Goal: Transaction & Acquisition: Purchase product/service

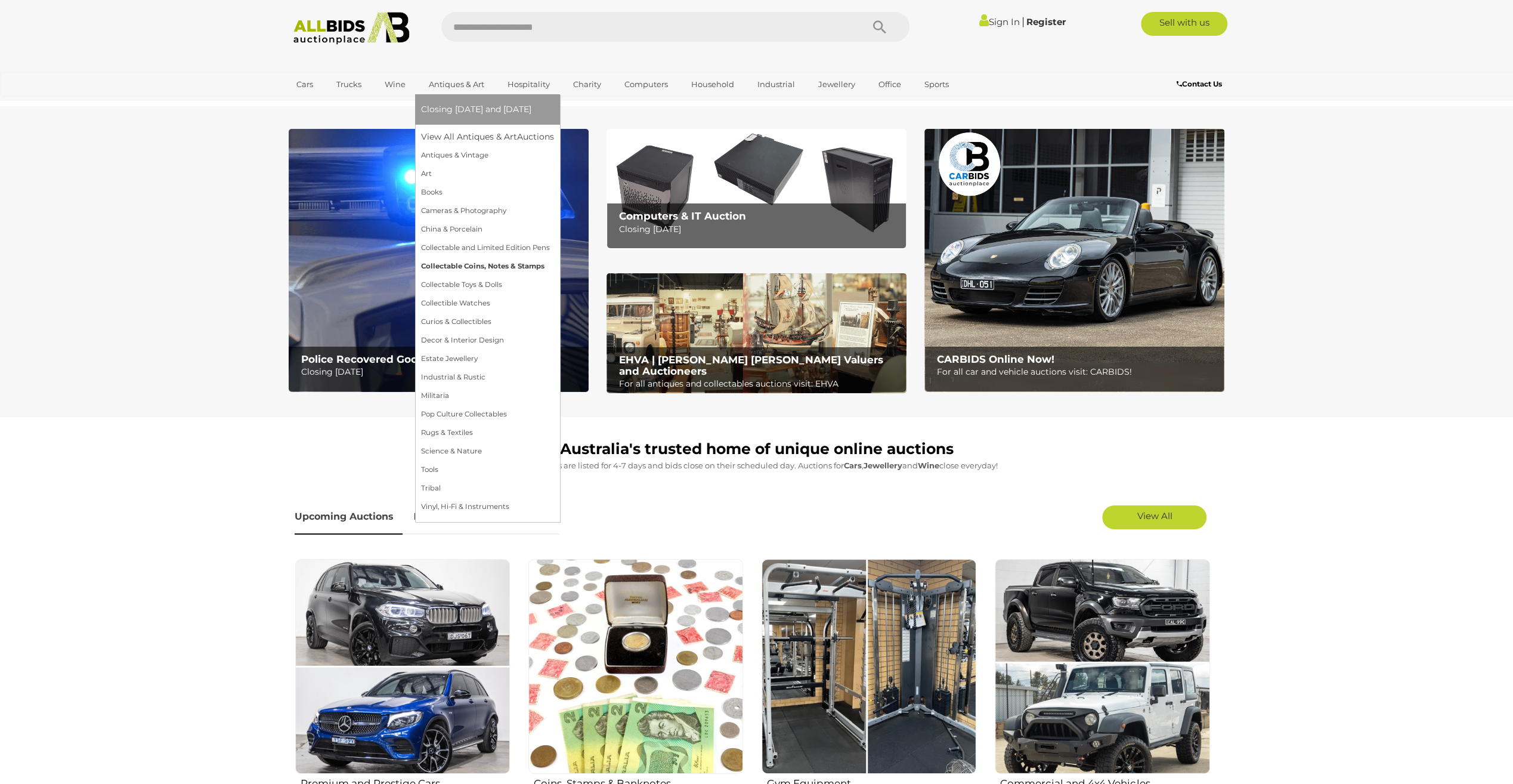
click at [474, 262] on link "Collectable Coins, Notes & Stamps" at bounding box center [488, 267] width 133 height 18
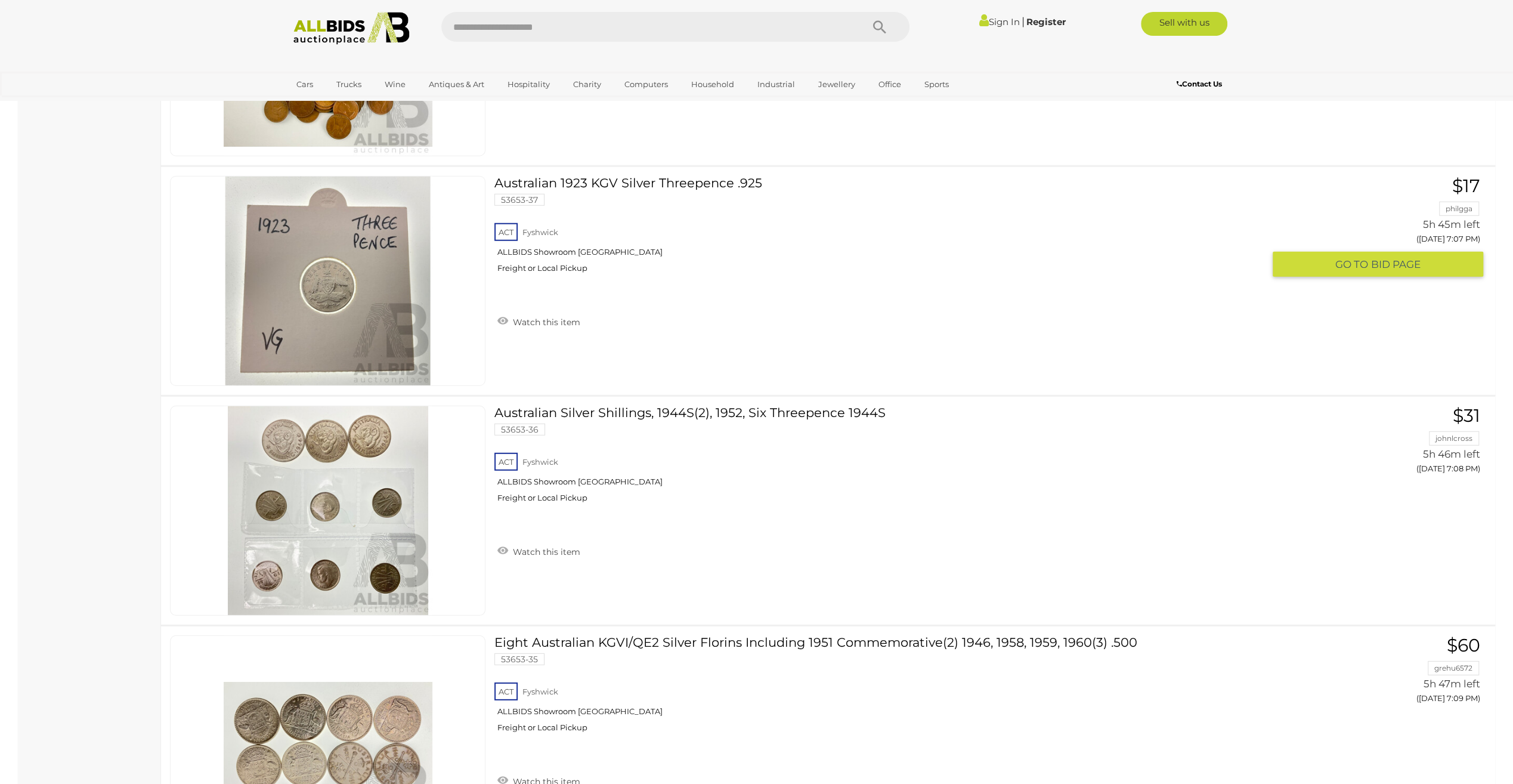
scroll to position [7634, 0]
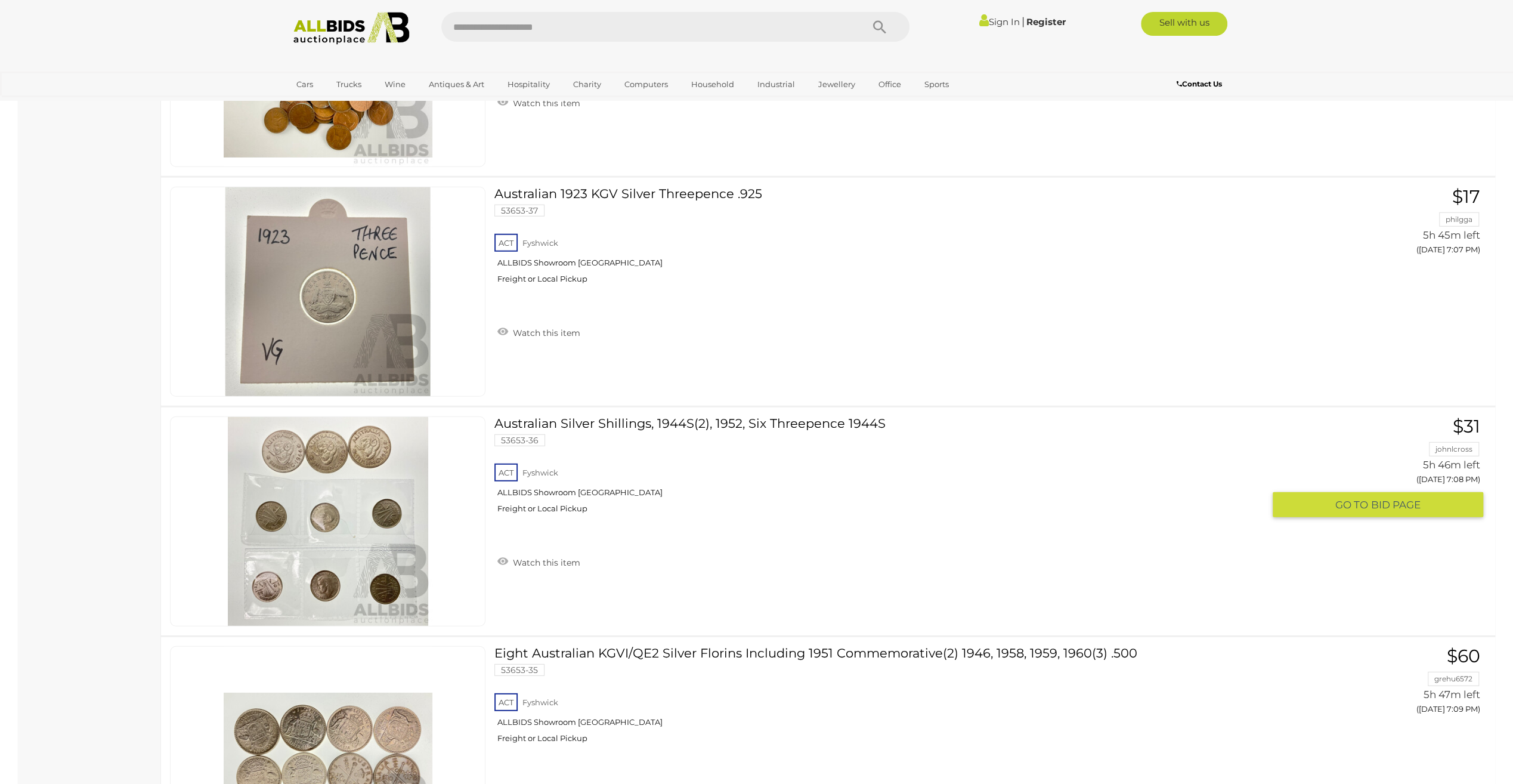
click at [1384, 498] on span "BID PAGE" at bounding box center [1396, 504] width 49 height 13
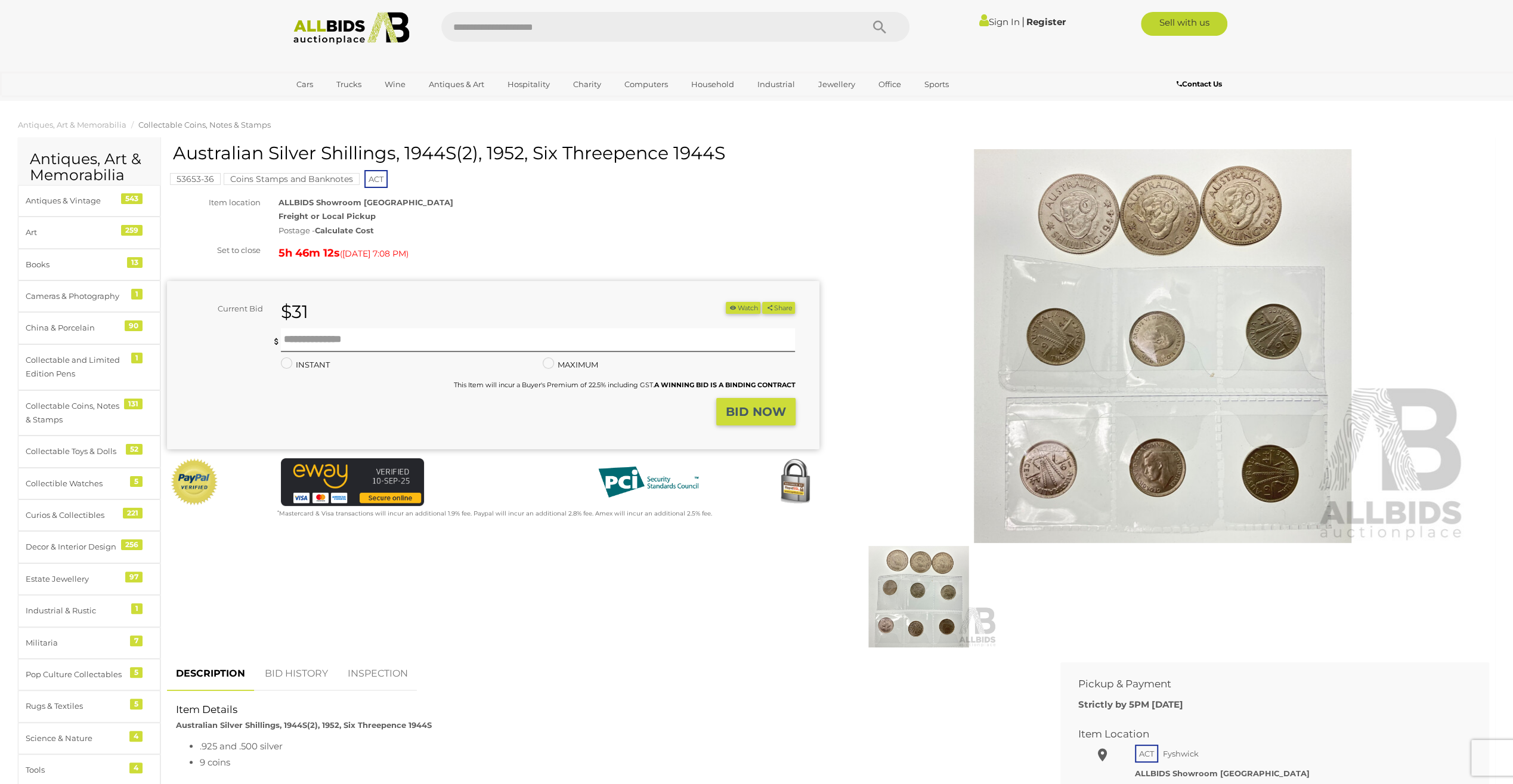
click at [311, 669] on link "BID HISTORY" at bounding box center [296, 674] width 81 height 35
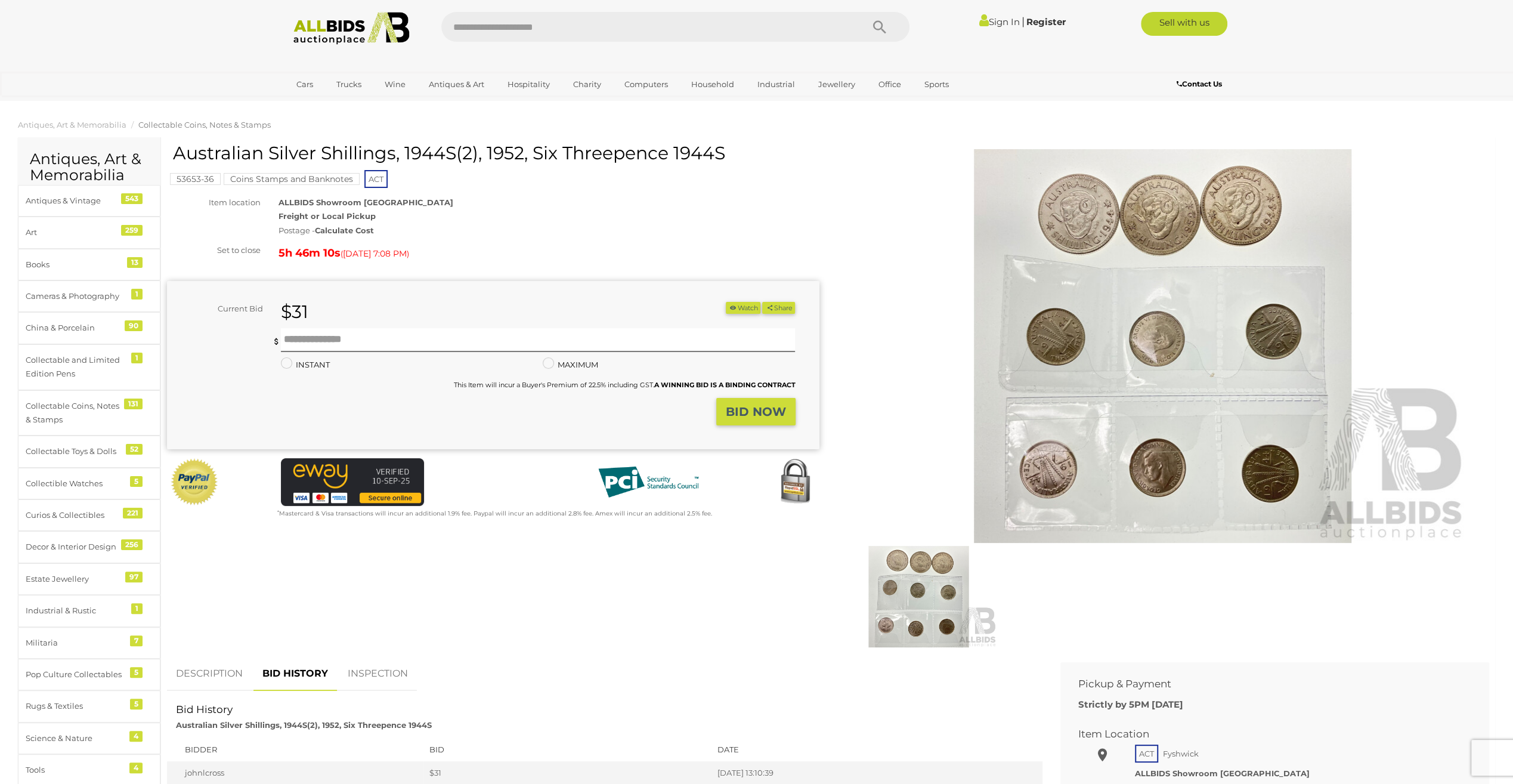
click at [312, 669] on link "BID HISTORY" at bounding box center [296, 674] width 83 height 35
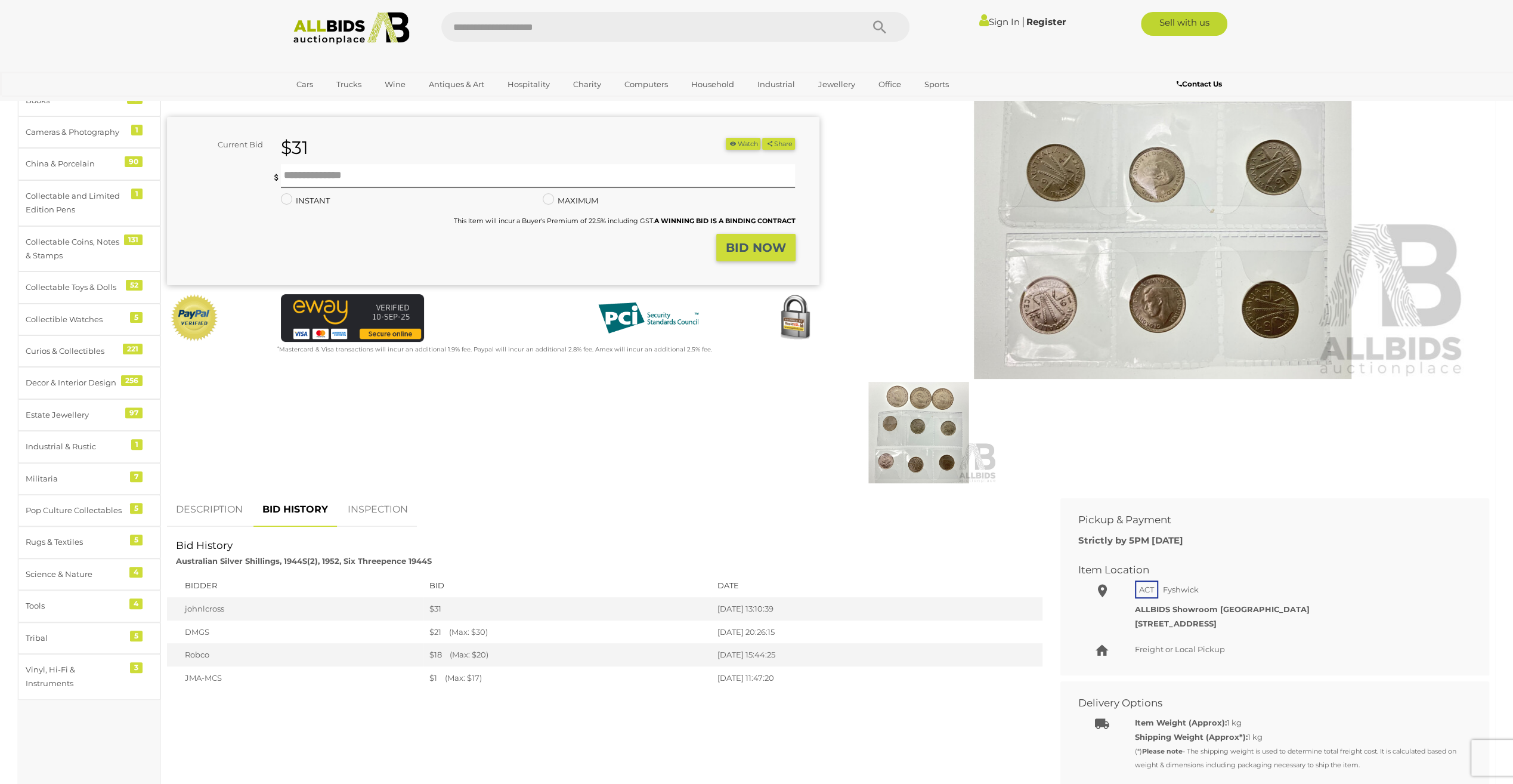
scroll to position [179, 0]
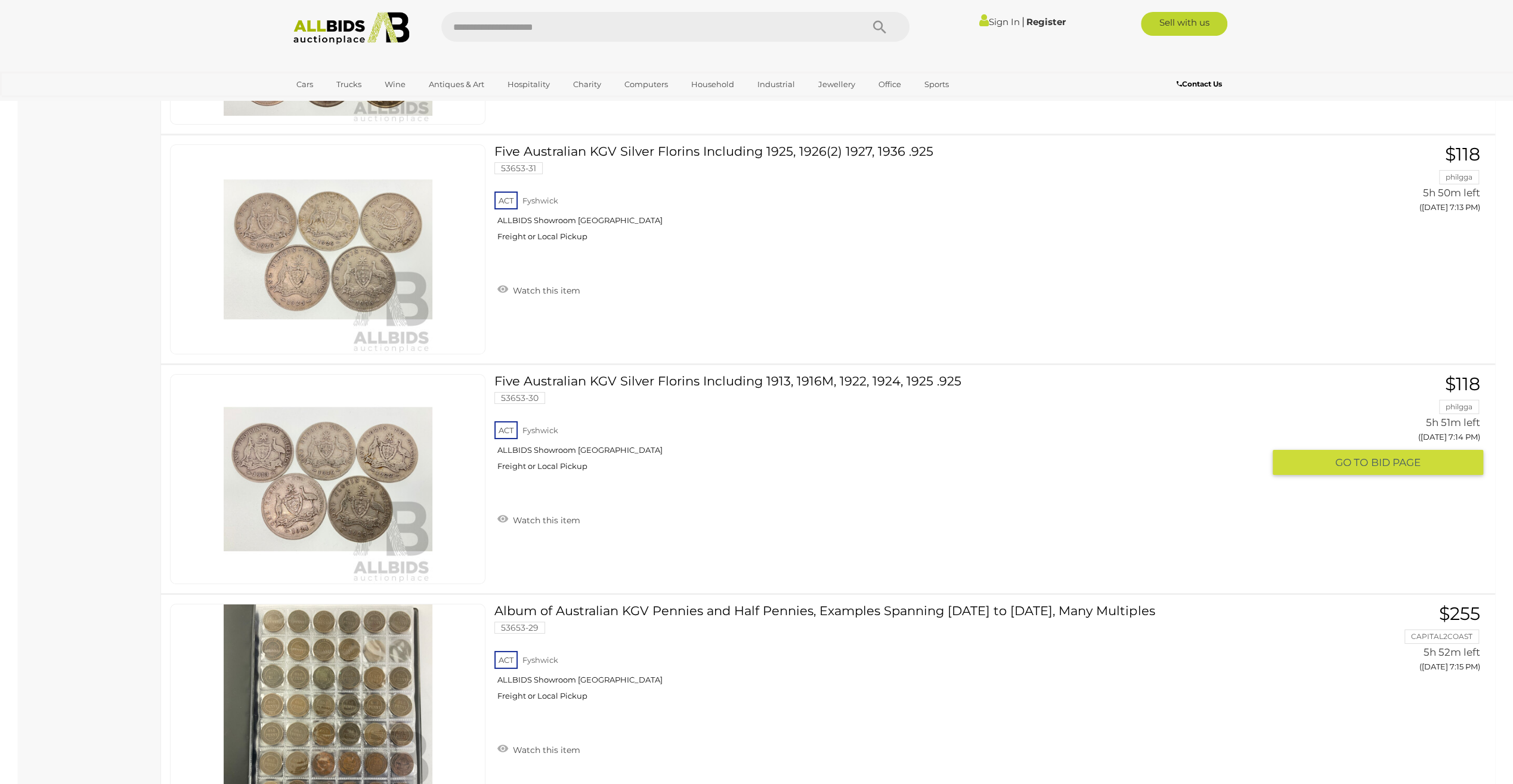
scroll to position [8825, 0]
